Goal: Check status: Check status

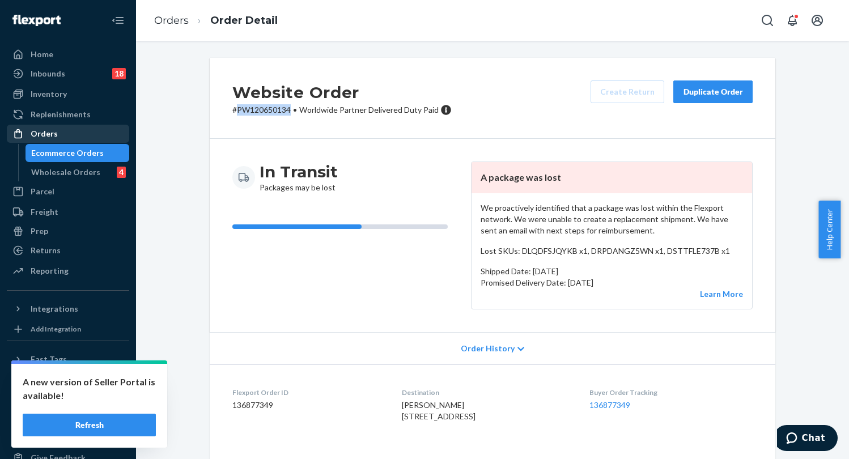
click at [53, 134] on div "Orders" at bounding box center [44, 133] width 27 height 11
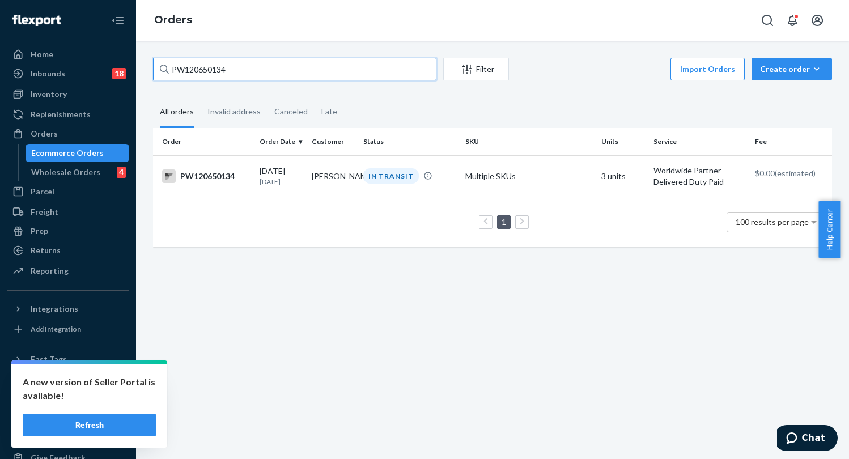
click at [270, 59] on input "PW120650134" at bounding box center [294, 69] width 283 height 23
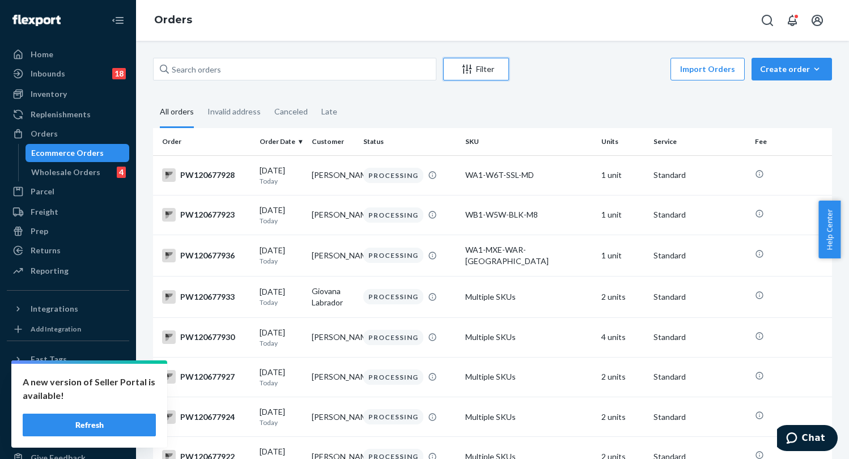
click at [488, 67] on div "Filter" at bounding box center [476, 68] width 65 height 11
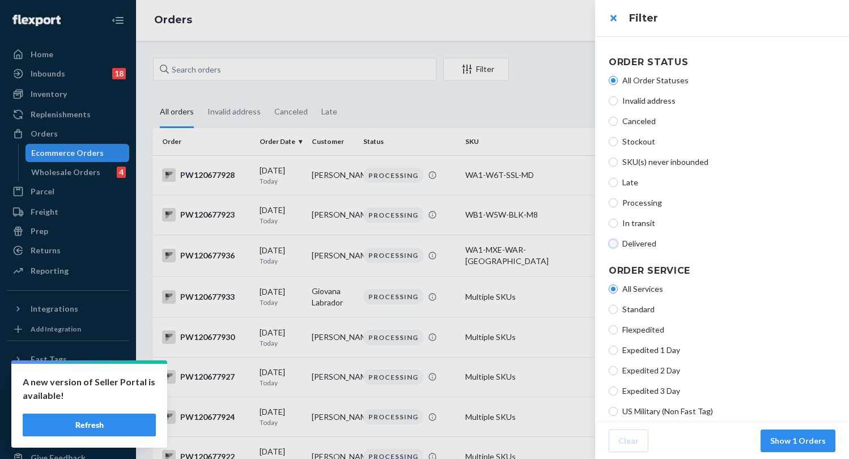
click at [616, 244] on input "Delivered" at bounding box center [613, 243] width 9 height 9
radio input "true"
radio input "false"
click at [613, 224] on input "In transit" at bounding box center [613, 223] width 9 height 9
radio input "true"
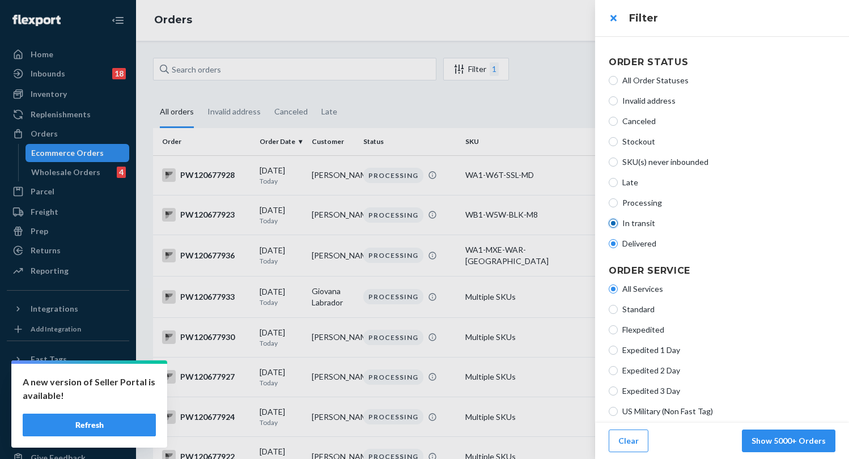
radio input "false"
click at [773, 441] on button "Show 5000+ Orders" at bounding box center [789, 441] width 94 height 23
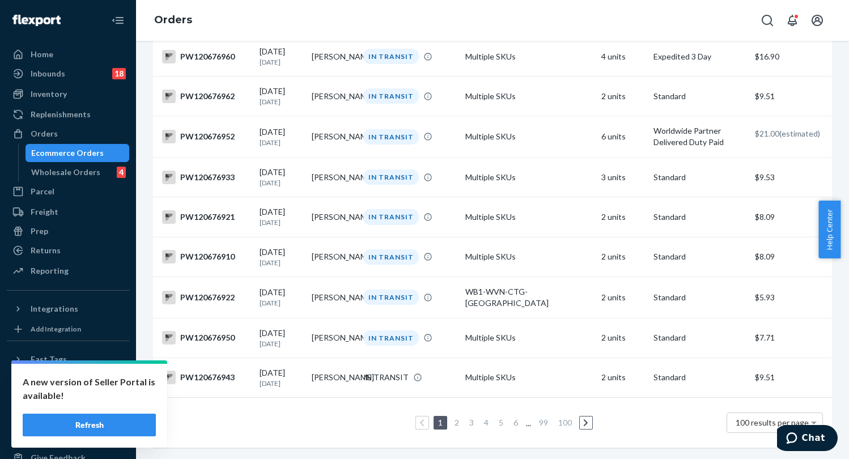
scroll to position [3896, 0]
click at [511, 418] on link "6" at bounding box center [515, 423] width 9 height 10
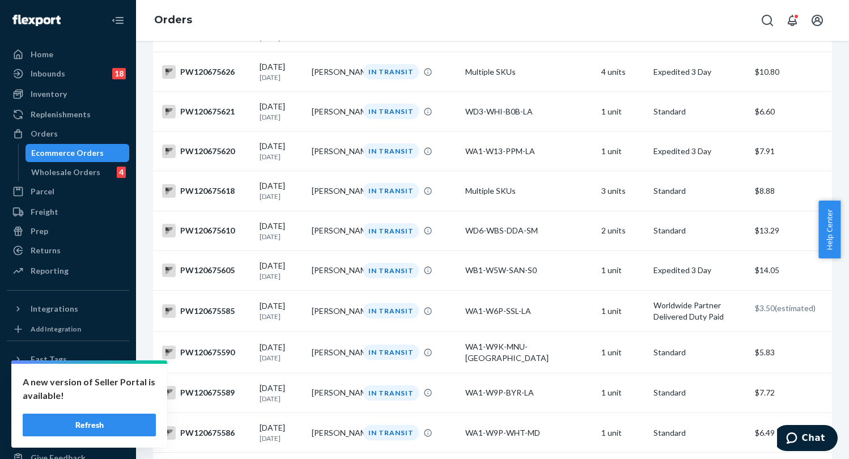
scroll to position [3924, 0]
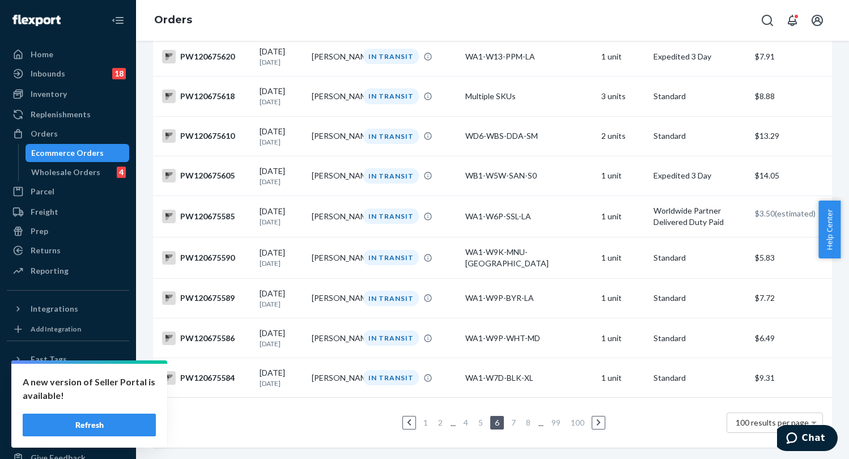
click at [524, 418] on link "8" at bounding box center [528, 423] width 9 height 10
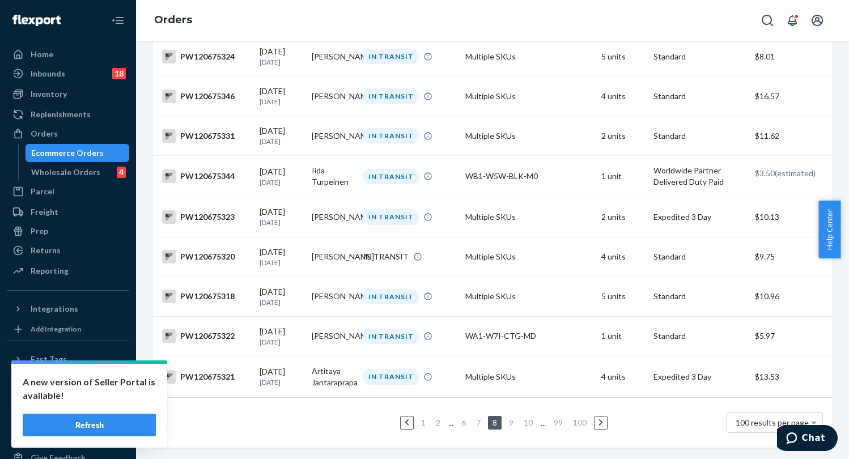
scroll to position [3892, 0]
drag, startPoint x: 842, startPoint y: 69, endPoint x: 11, endPoint y: 3, distance: 834.3
click at [522, 418] on link "10" at bounding box center [529, 423] width 14 height 10
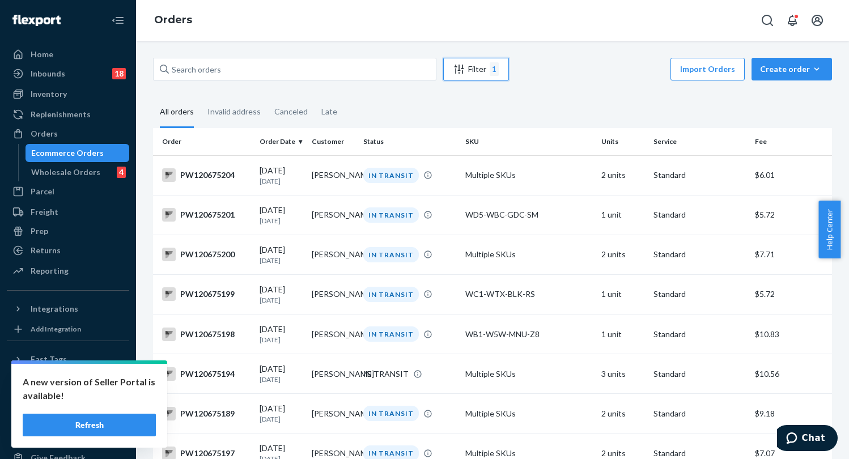
click at [480, 69] on div "Filter 1" at bounding box center [476, 69] width 65 height 14
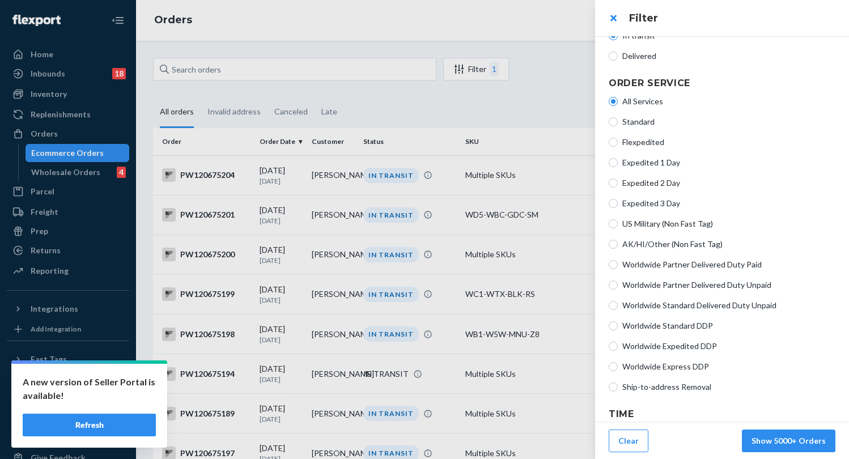
scroll to position [257, 0]
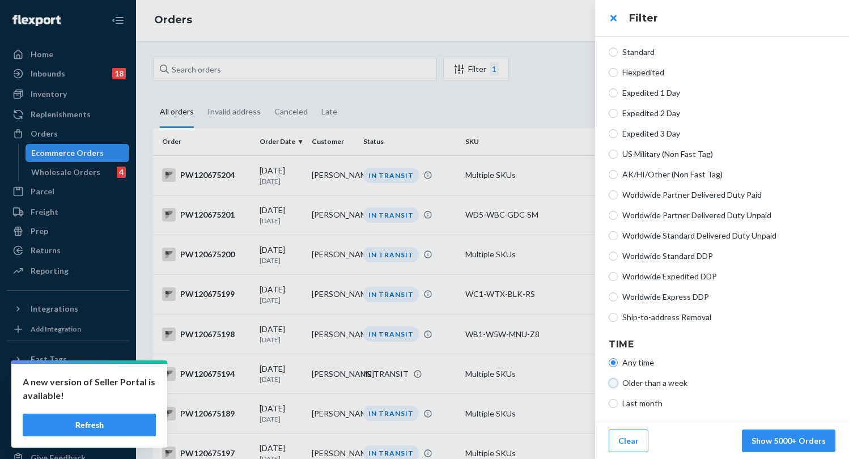
click at [616, 385] on input "Older than a week" at bounding box center [613, 383] width 9 height 9
radio input "true"
radio input "false"
click at [768, 440] on button "Show 5000+ Orders" at bounding box center [789, 441] width 94 height 23
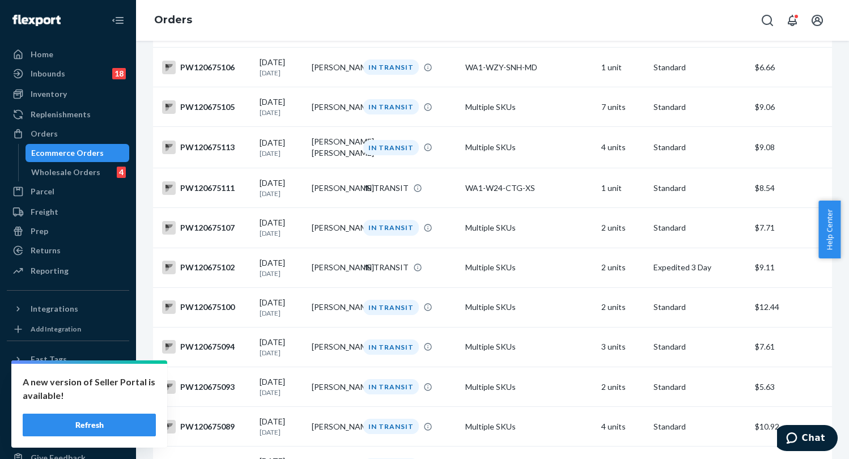
scroll to position [3903, 0]
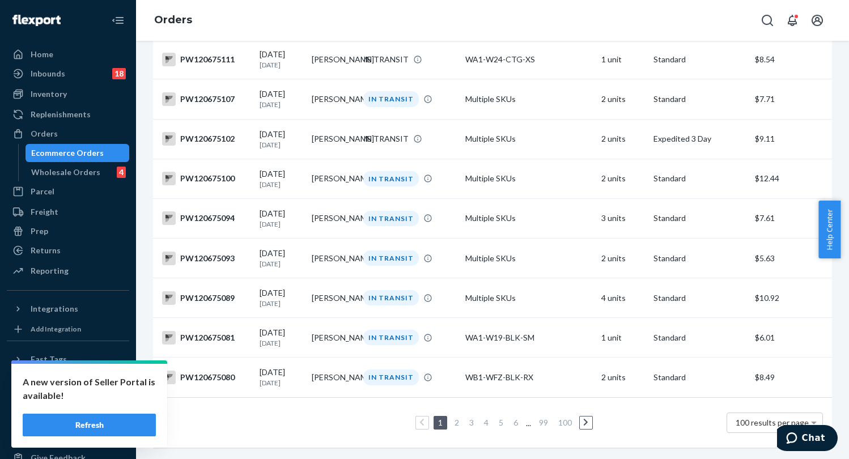
click at [511, 418] on link "6" at bounding box center [515, 423] width 9 height 10
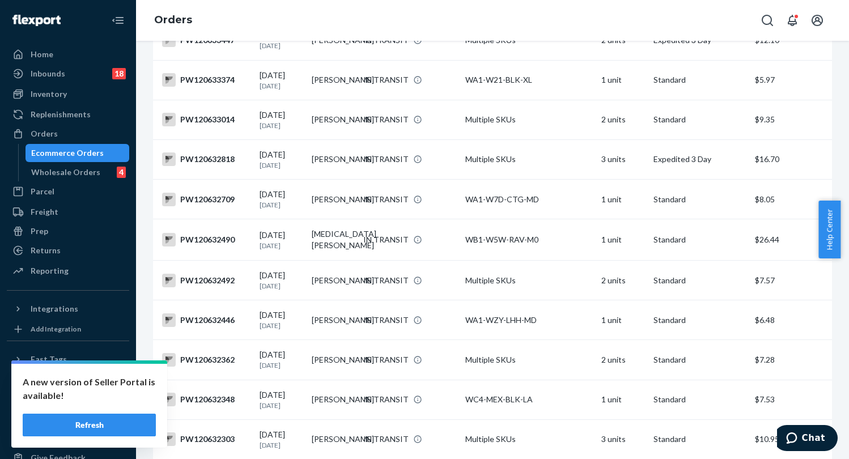
scroll to position [3900, 0]
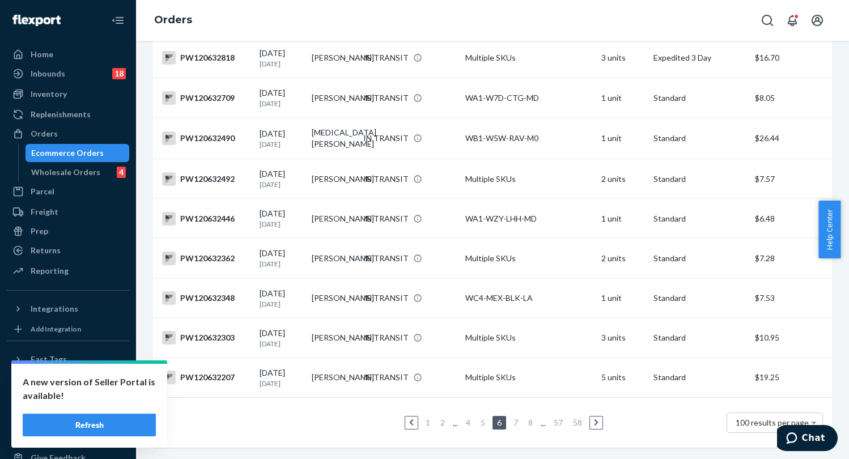
click at [467, 418] on link "4" at bounding box center [468, 423] width 9 height 10
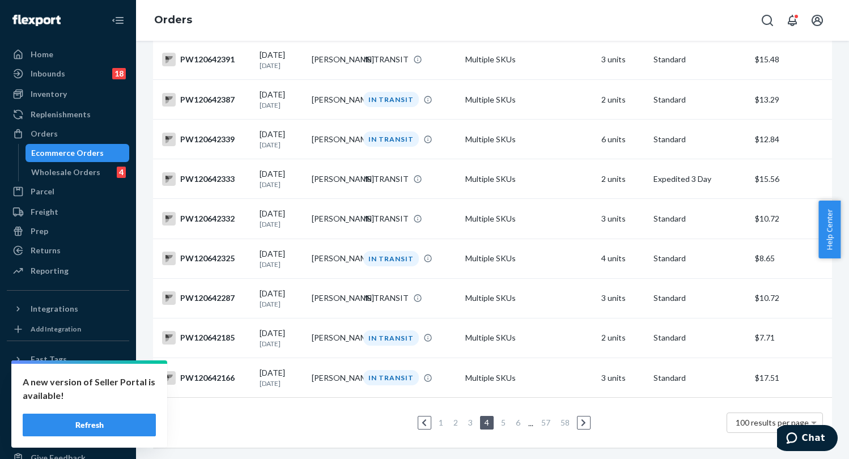
scroll to position [3900, 0]
click at [467, 418] on link "3" at bounding box center [470, 423] width 9 height 10
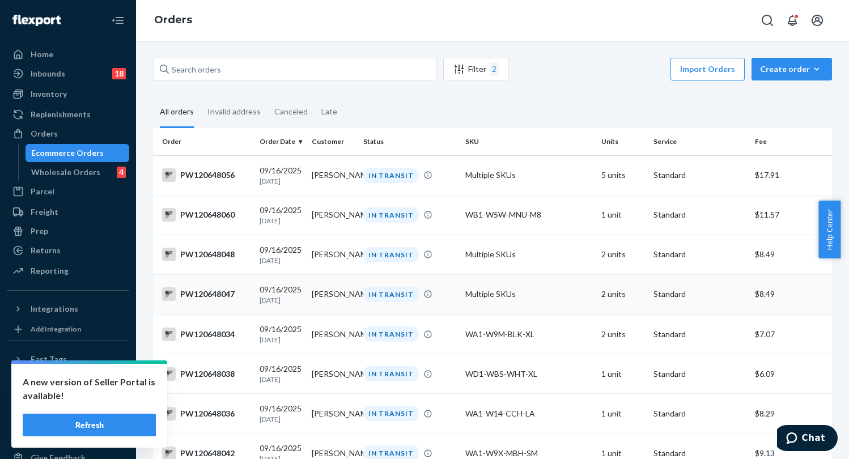
click at [495, 304] on td "Multiple SKUs" at bounding box center [529, 294] width 136 height 40
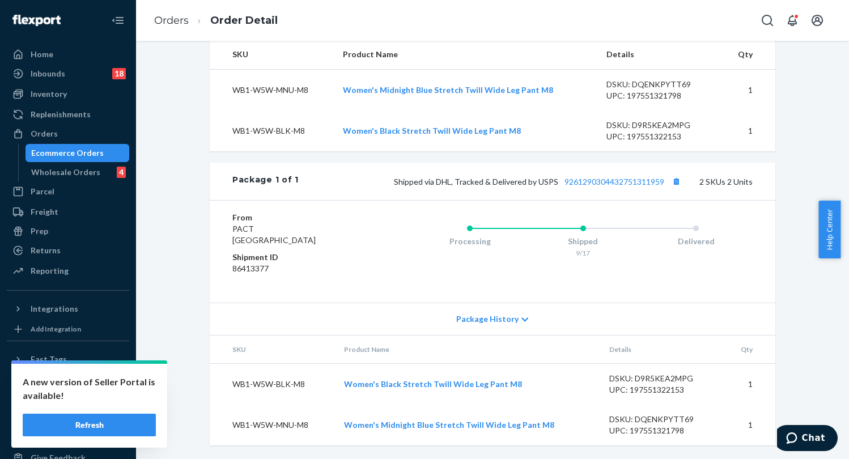
scroll to position [79, 0]
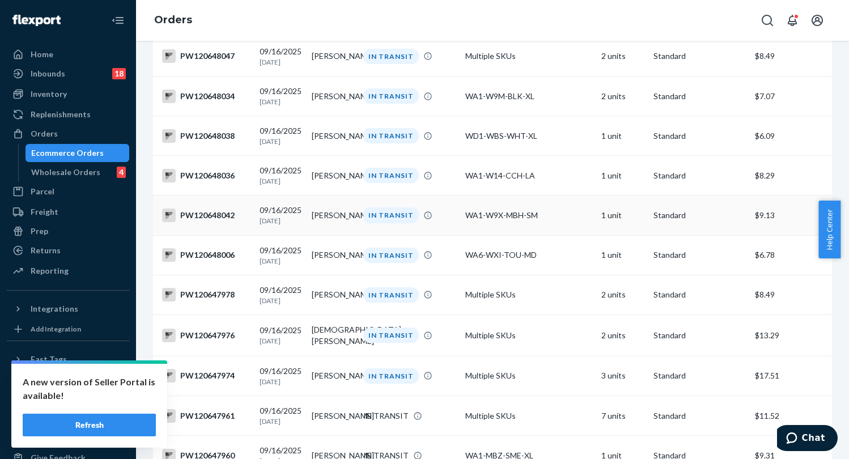
scroll to position [283, 0]
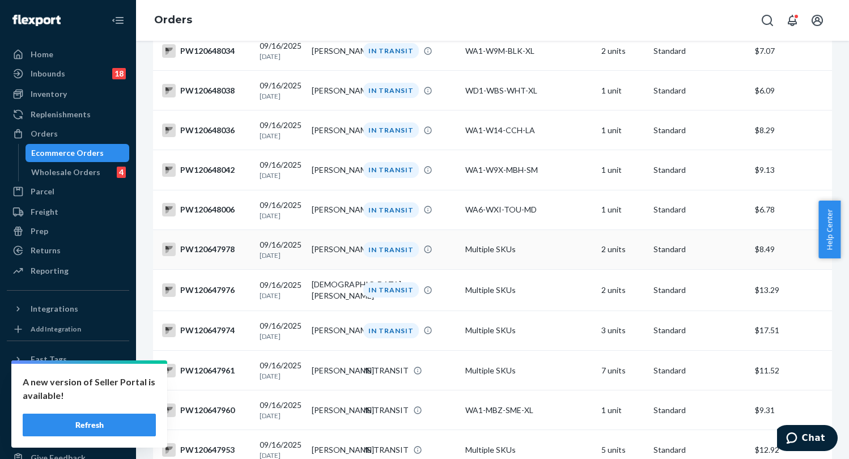
click at [431, 269] on td "IN TRANSIT" at bounding box center [410, 250] width 102 height 40
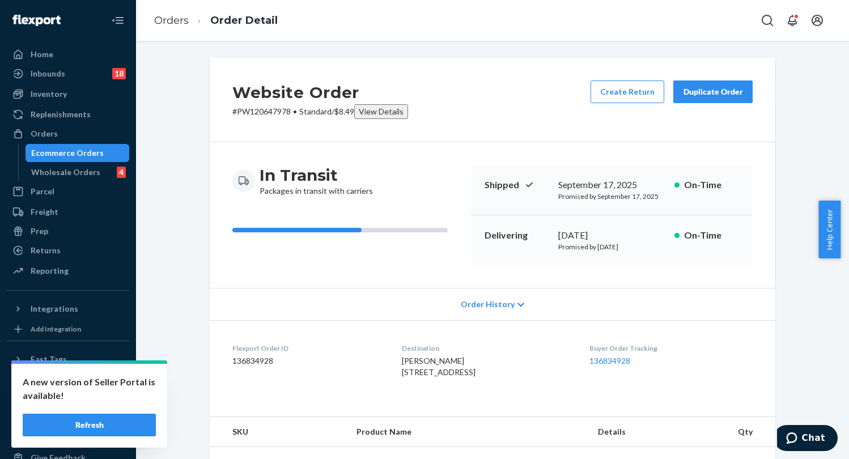
click at [266, 108] on p "# PW120647978 • Standard / $8.49 View Details" at bounding box center [320, 111] width 176 height 15
copy p "PW120647978"
